Goal: Check status: Check status

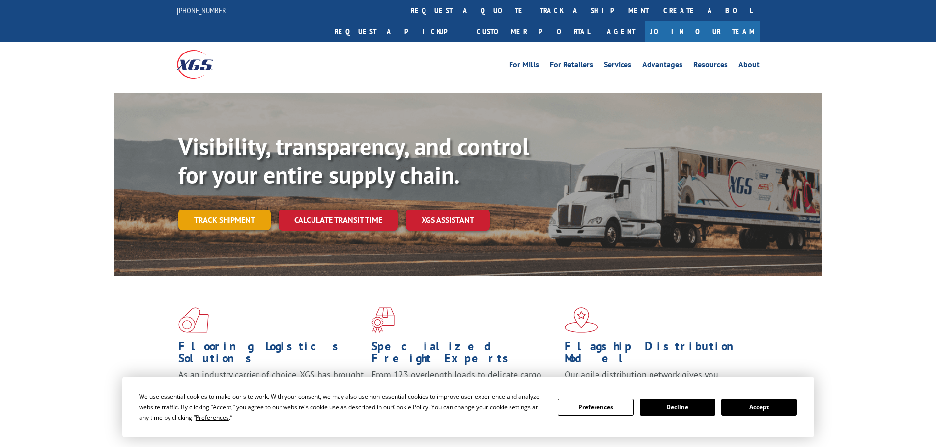
click at [210, 210] on div "Visibility, transparency, and control for your entire supply chain. Track shipm…" at bounding box center [499, 201] width 643 height 137
click at [214, 210] on link "Track shipment" at bounding box center [224, 220] width 92 height 21
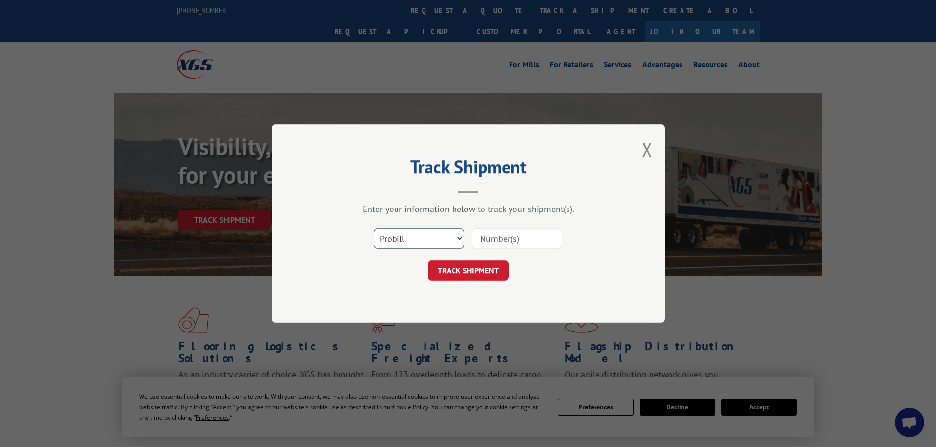
click at [408, 237] on select "Select category... Probill BOL PO" at bounding box center [419, 238] width 90 height 21
select select "bol"
click at [374, 228] on select "Select category... Probill BOL PO" at bounding box center [419, 238] width 90 height 21
click at [496, 239] on input at bounding box center [516, 238] width 90 height 21
paste input "00889690116921819"
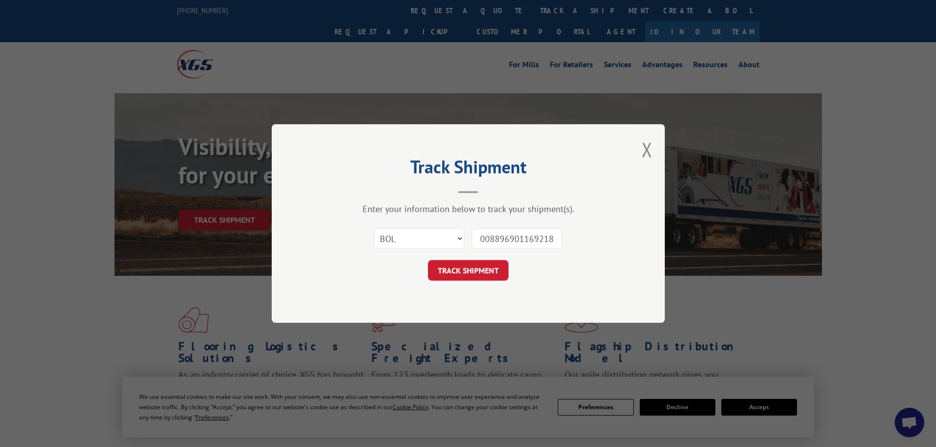
scroll to position [0, 10]
type input "00889690116921819"
click at [474, 270] on button "TRACK SHIPMENT" at bounding box center [468, 270] width 81 height 21
